Goal: Task Accomplishment & Management: Use online tool/utility

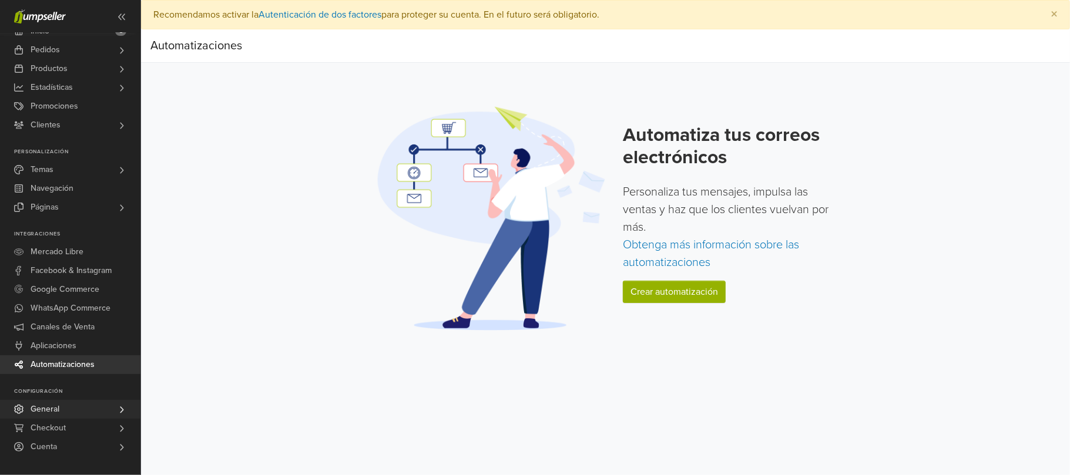
click at [122, 407] on icon at bounding box center [121, 409] width 9 height 9
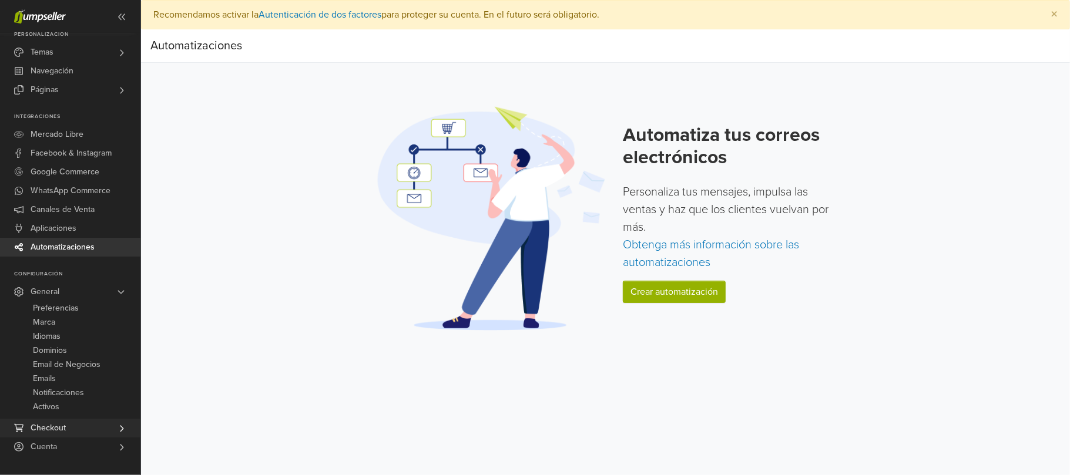
click at [120, 426] on icon at bounding box center [122, 428] width 4 height 6
click at [121, 451] on icon at bounding box center [121, 447] width 9 height 9
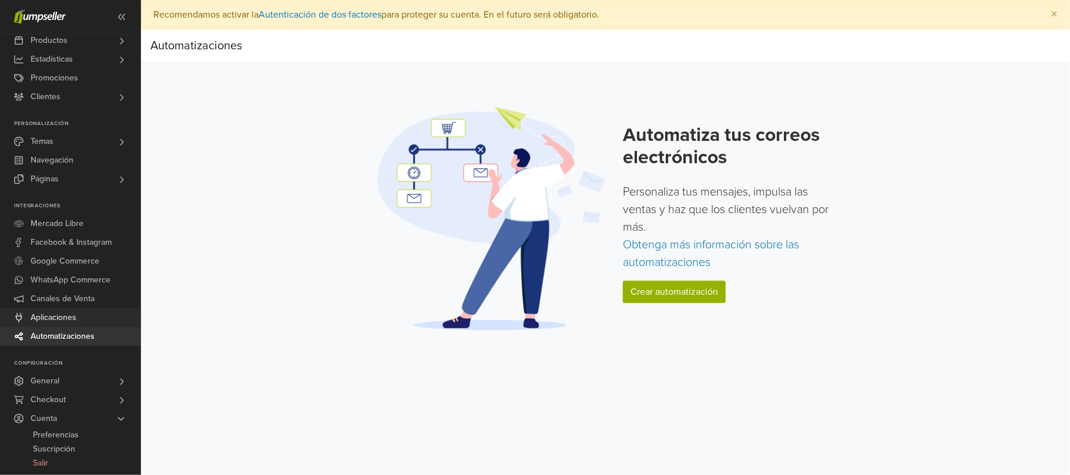
click at [71, 319] on span "Aplicaciones" at bounding box center [54, 318] width 46 height 19
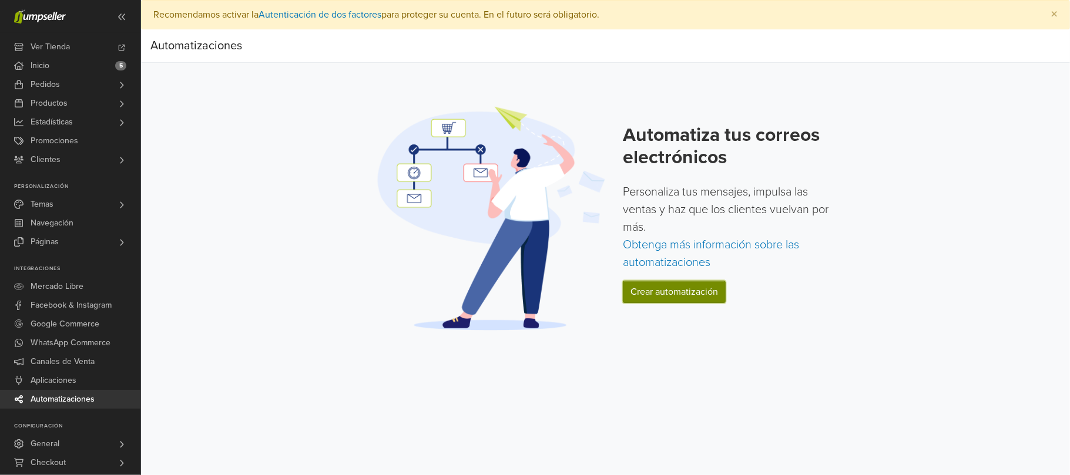
click at [694, 287] on link "Crear automatización" at bounding box center [674, 292] width 103 height 22
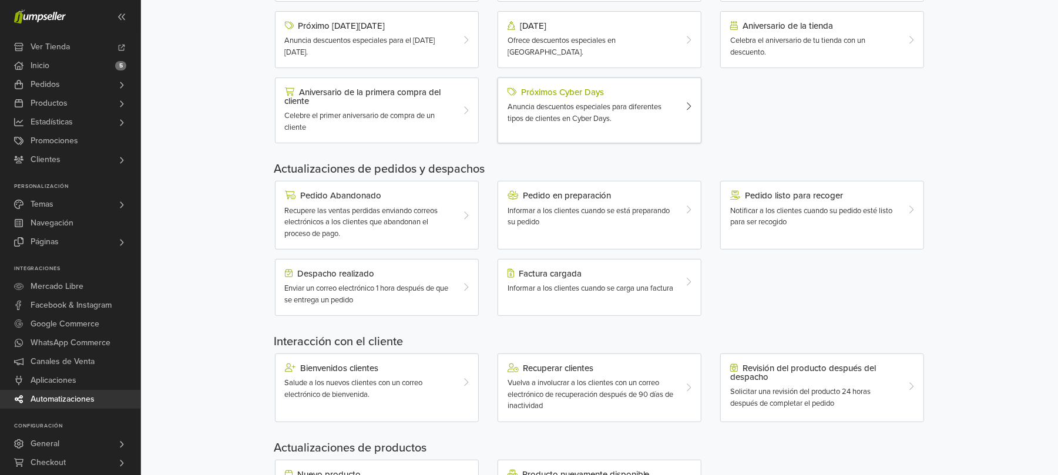
scroll to position [308, 0]
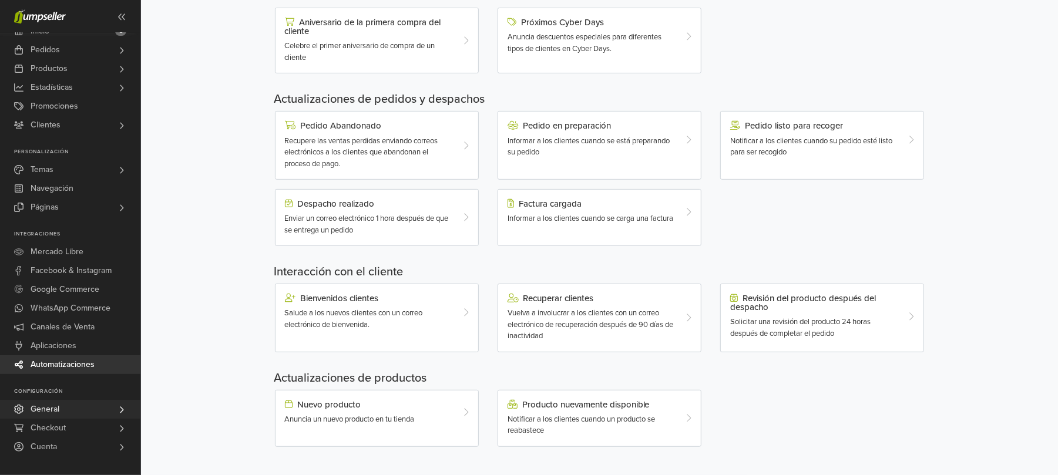
click at [81, 411] on link "General" at bounding box center [70, 409] width 140 height 19
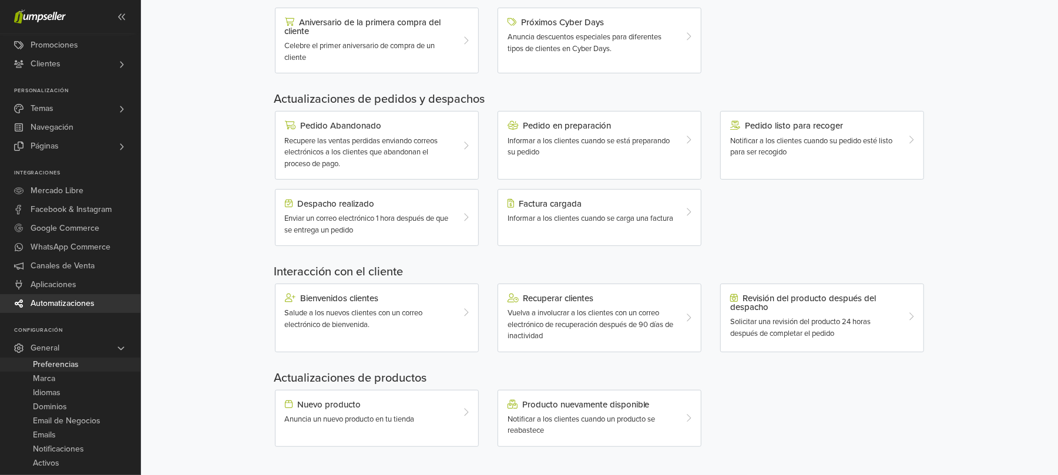
click at [125, 366] on link "Preferencias" at bounding box center [70, 365] width 140 height 14
